Goal: Find specific page/section: Find specific page/section

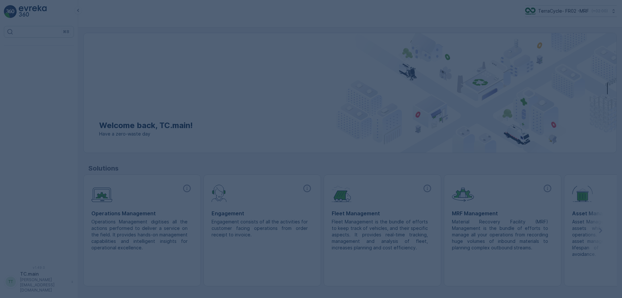
click at [586, 8] on div at bounding box center [311, 149] width 622 height 298
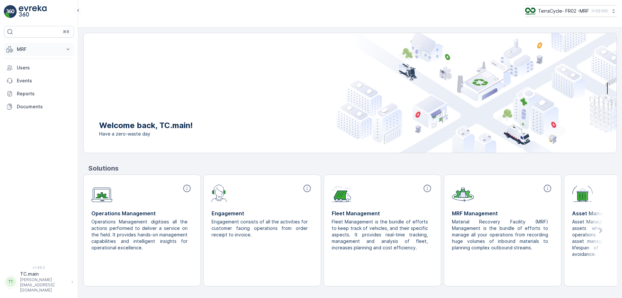
click at [28, 54] on button "MRF" at bounding box center [39, 49] width 70 height 13
click at [33, 115] on p "Matériaux" at bounding box center [28, 114] width 22 height 6
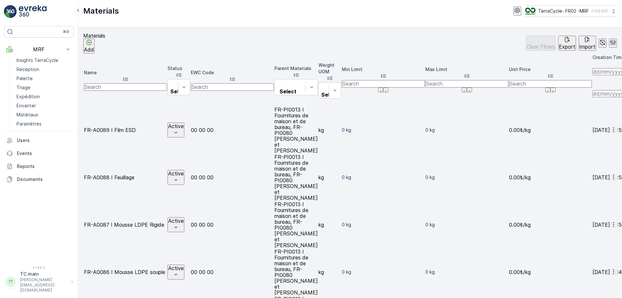
click at [127, 83] on input "text" at bounding box center [125, 86] width 83 height 7
type input "lun"
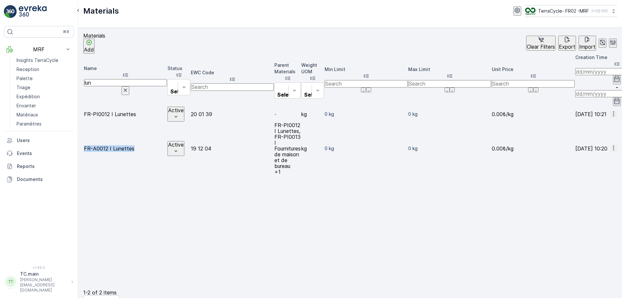
drag, startPoint x: 137, startPoint y: 102, endPoint x: 92, endPoint y: 104, distance: 44.8
click at [92, 122] on td "FR-A0012 I Lunettes" at bounding box center [125, 148] width 83 height 53
copy td "FR-A0012 I Lunettes"
click at [603, 11] on p "( +02:00 )" at bounding box center [600, 10] width 16 height 5
type input "nl"
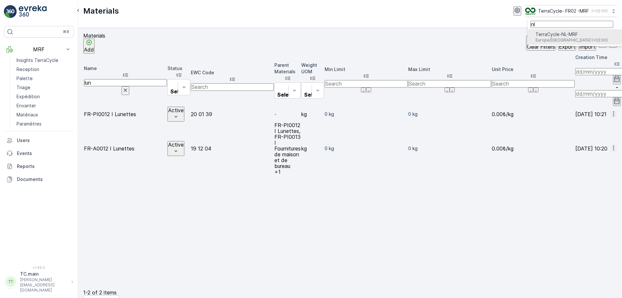
click at [562, 36] on div "TerraCycle-NL-MRF Europe/Amsterdam (+02:00)" at bounding box center [572, 37] width 72 height 12
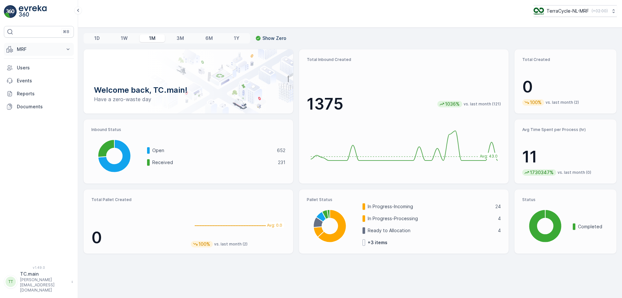
click at [33, 50] on p "MRF" at bounding box center [39, 49] width 44 height 6
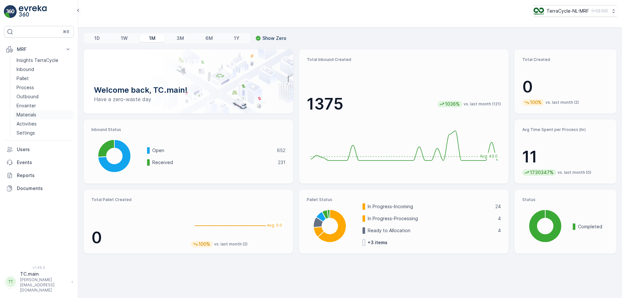
click at [32, 116] on p "Materials" at bounding box center [27, 114] width 20 height 6
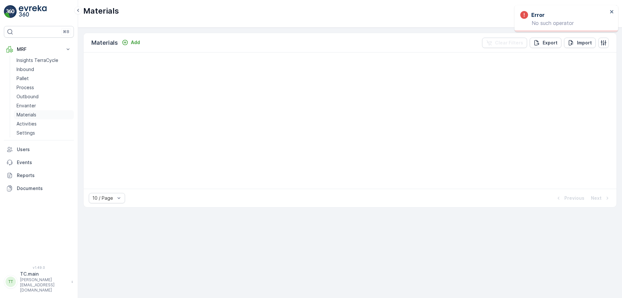
click at [27, 116] on p "Materials" at bounding box center [27, 114] width 20 height 6
click at [29, 66] on p "Inbound" at bounding box center [26, 69] width 18 height 6
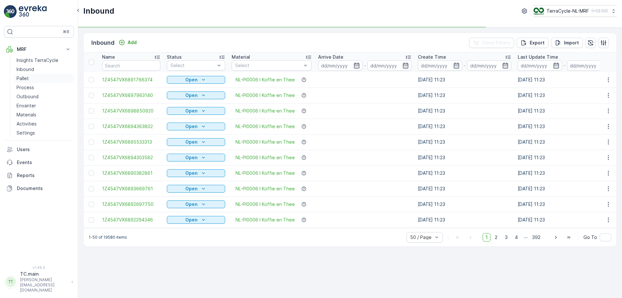
click at [29, 78] on link "Pallet" at bounding box center [44, 78] width 60 height 9
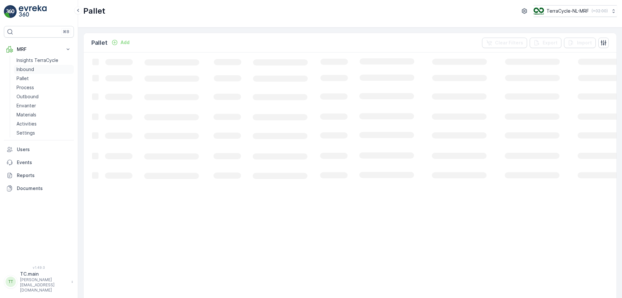
click at [31, 69] on p "Inbound" at bounding box center [26, 69] width 18 height 6
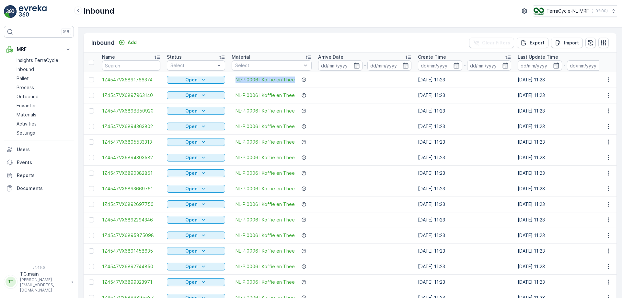
drag, startPoint x: 297, startPoint y: 81, endPoint x: 236, endPoint y: 83, distance: 60.7
click at [236, 83] on td "NL-PI0006 I Koffie en Thee" at bounding box center [272, 80] width 87 height 16
copy div "NL-PI0006 I Koffie en Thee"
